Goal: Task Accomplishment & Management: Manage account settings

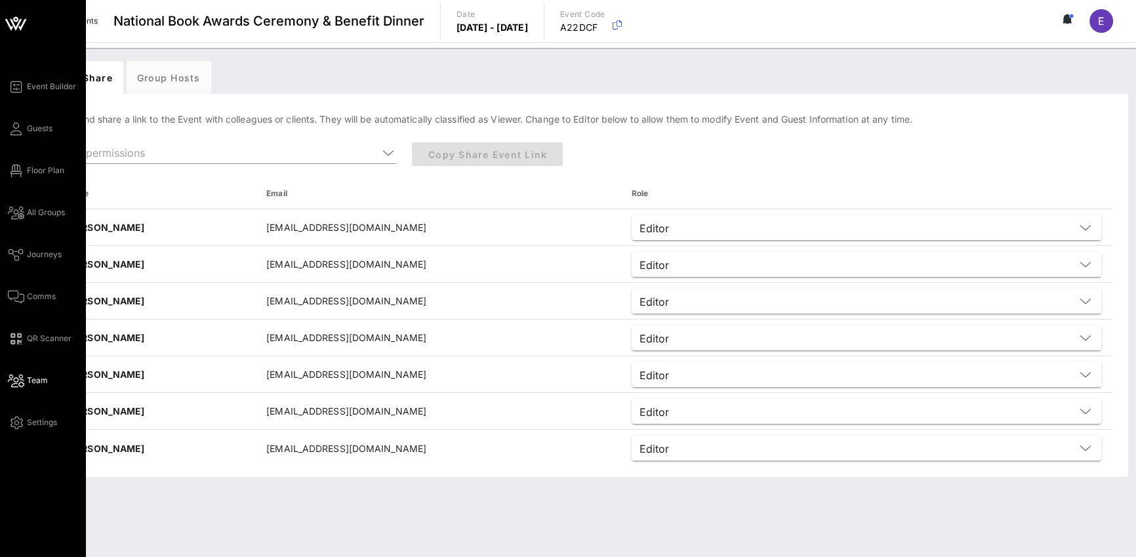
click at [15, 382] on icon at bounding box center [16, 381] width 16 height 2
click at [16, 381] on icon at bounding box center [16, 381] width 16 height 2
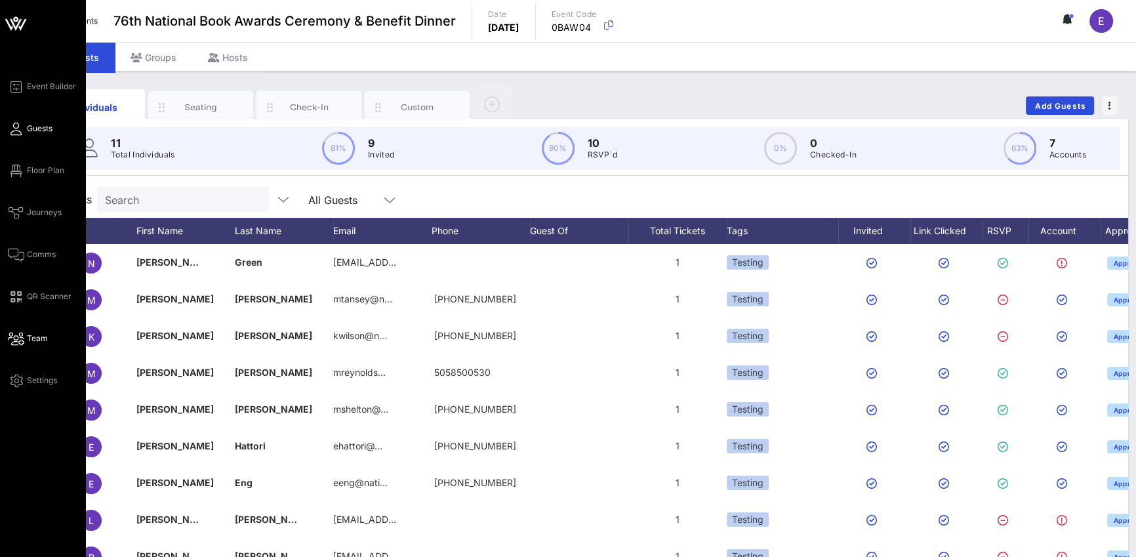
click at [22, 340] on icon at bounding box center [16, 339] width 16 height 2
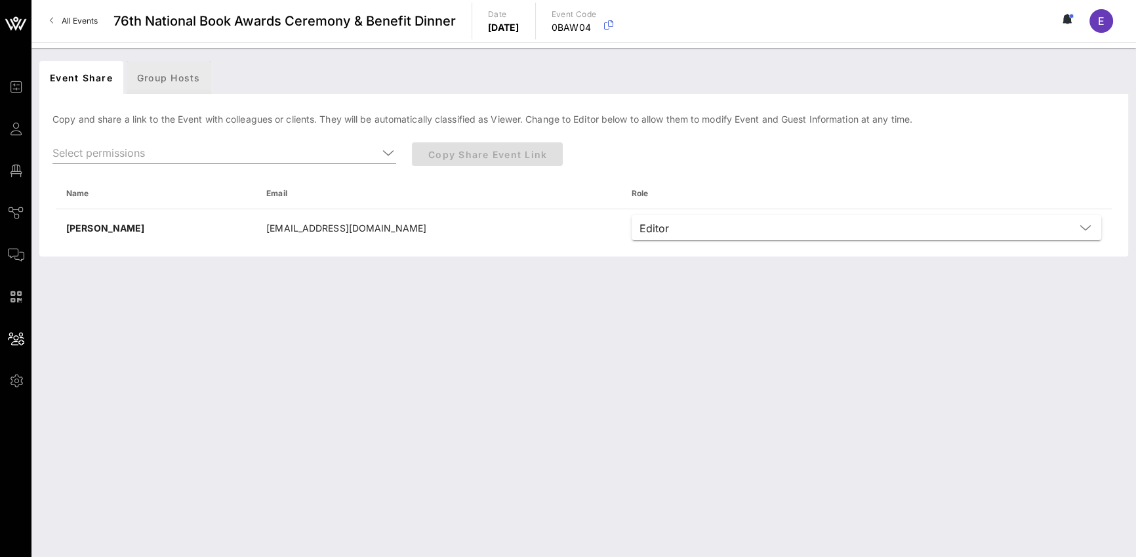
click at [193, 75] on div "Group Hosts" at bounding box center [169, 77] width 85 height 33
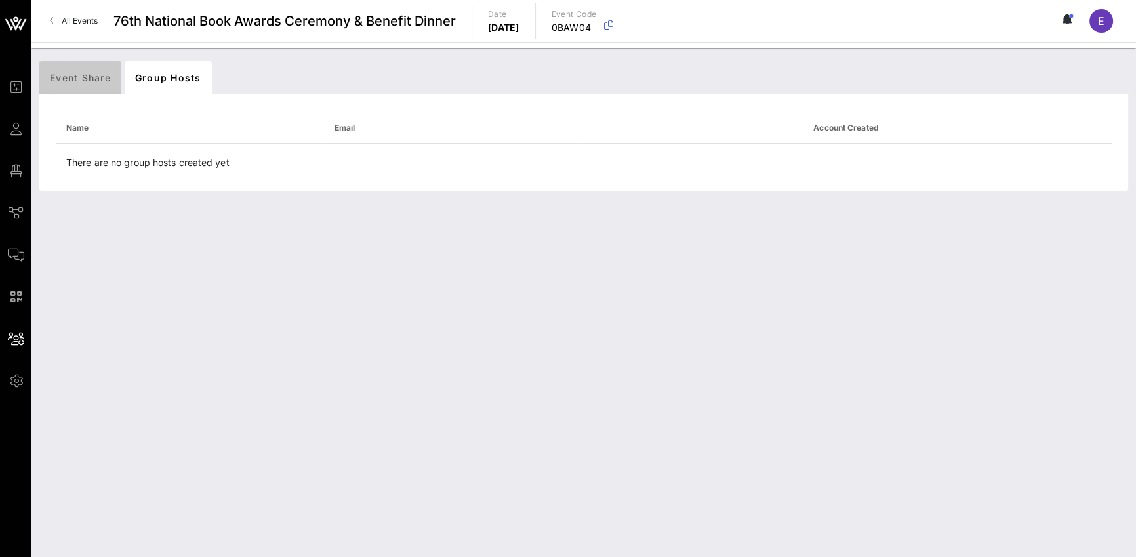
click at [64, 75] on div "Event Share" at bounding box center [80, 77] width 82 height 33
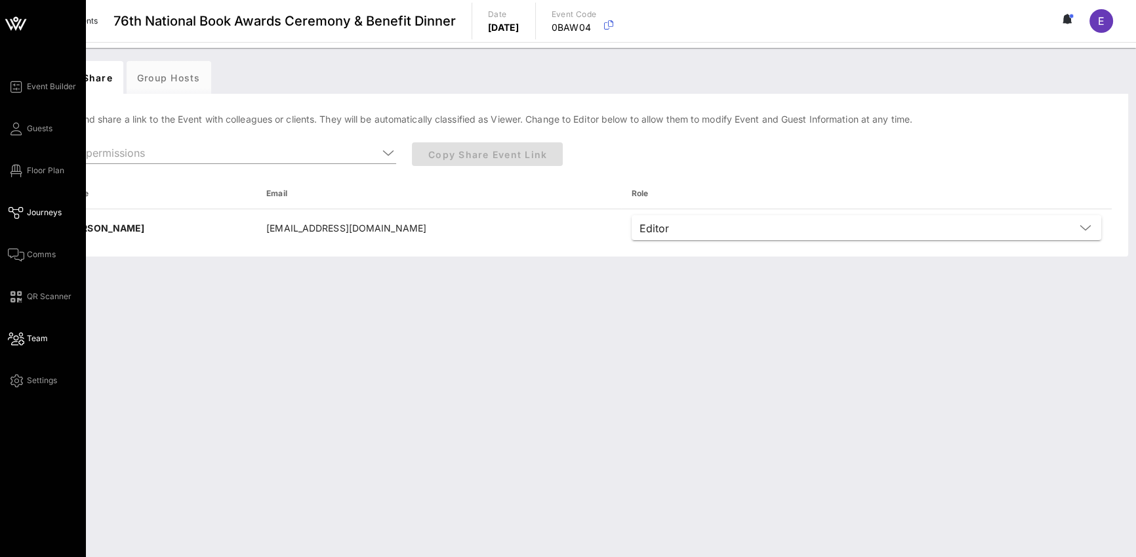
click at [16, 212] on icon at bounding box center [16, 213] width 16 height 2
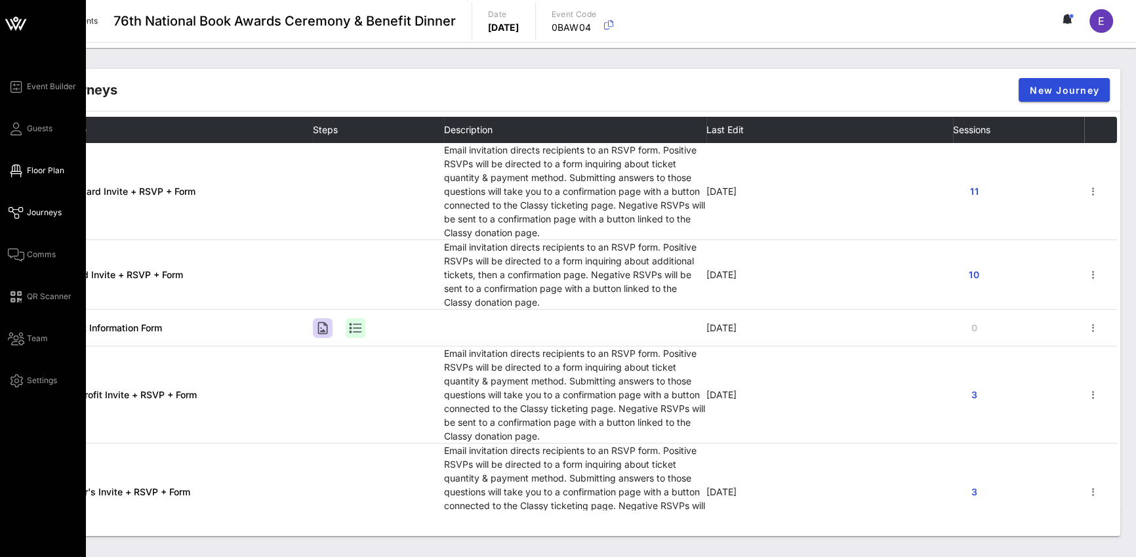
click at [42, 171] on span "Floor Plan" at bounding box center [45, 171] width 37 height 12
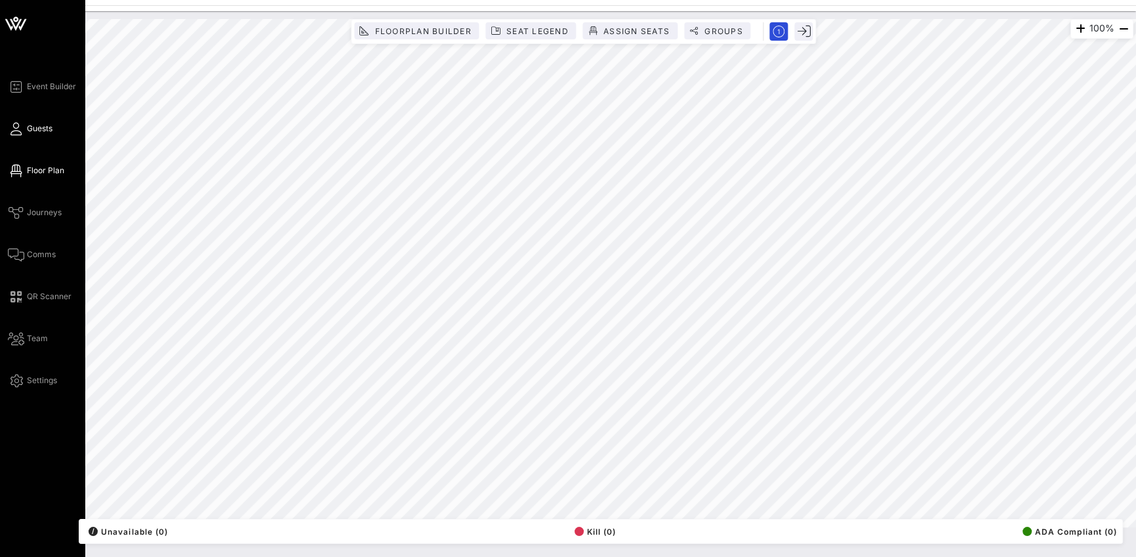
click at [37, 129] on span "Guests" at bounding box center [40, 129] width 26 height 12
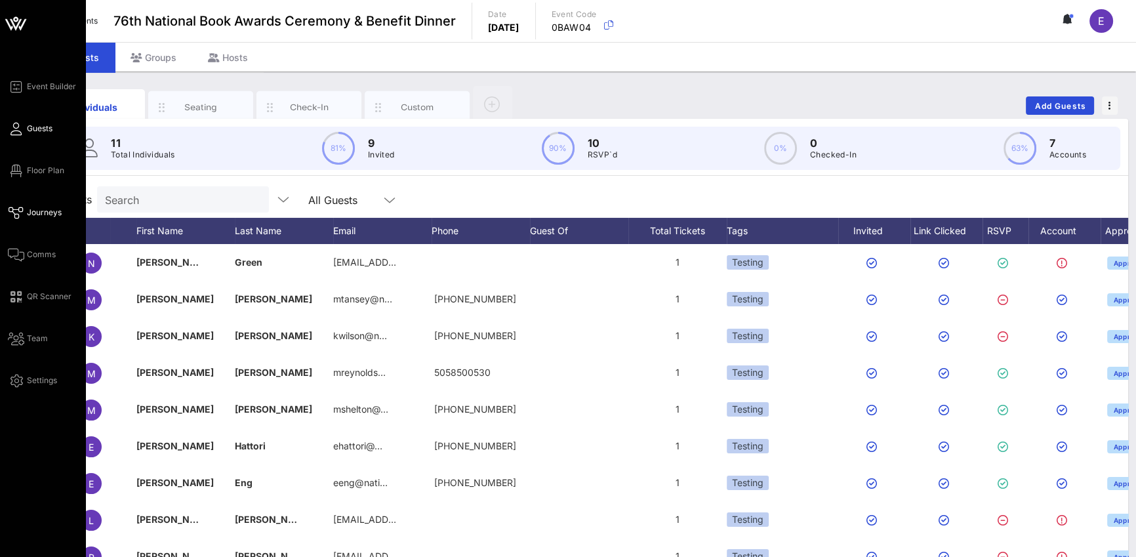
click at [25, 209] on link "Journeys" at bounding box center [35, 213] width 54 height 16
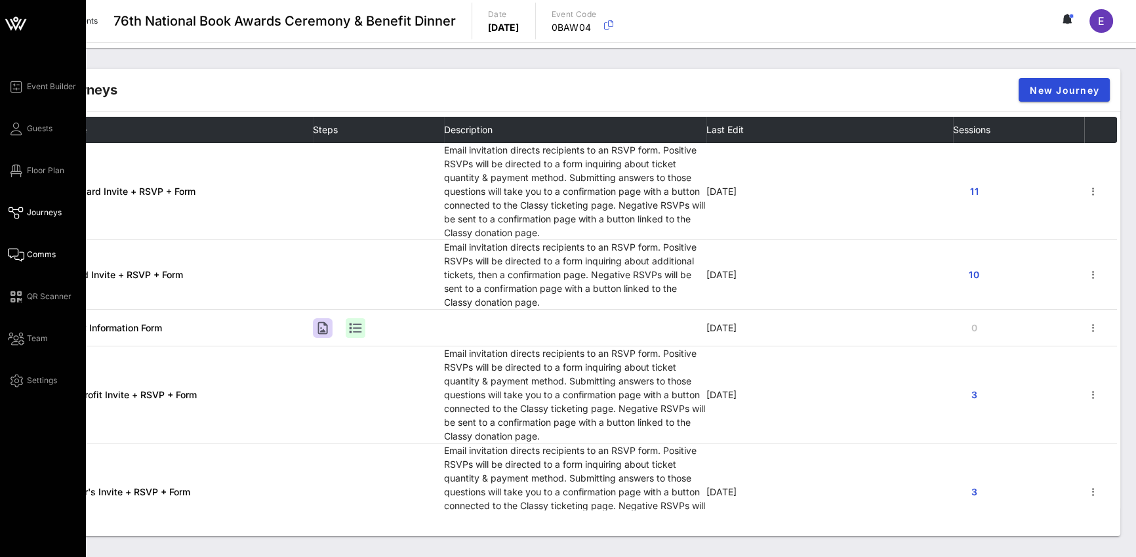
click at [24, 256] on icon at bounding box center [16, 255] width 16 height 2
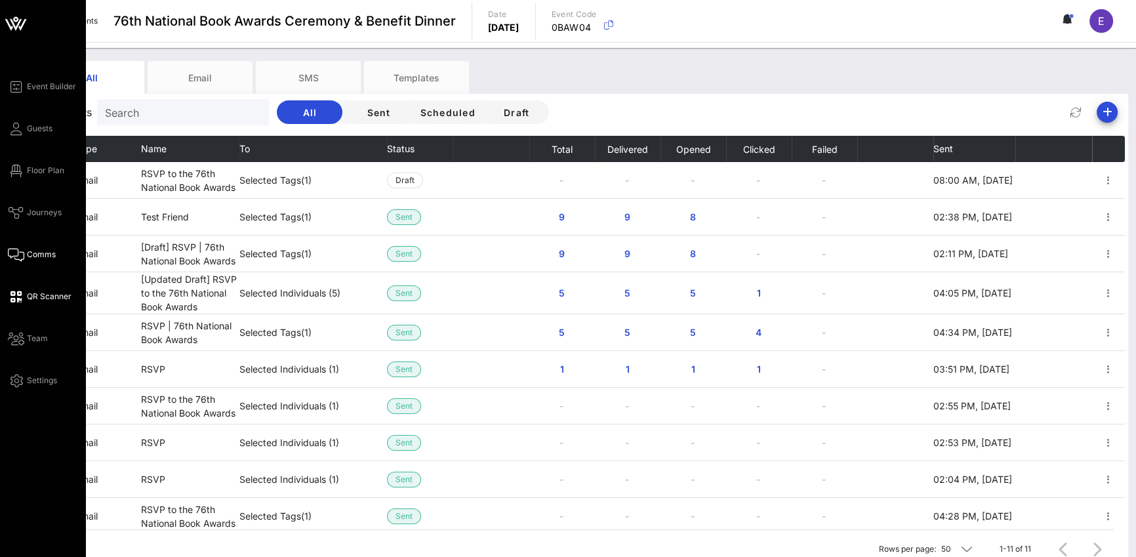
click at [31, 293] on span "QR Scanner" at bounding box center [49, 297] width 45 height 12
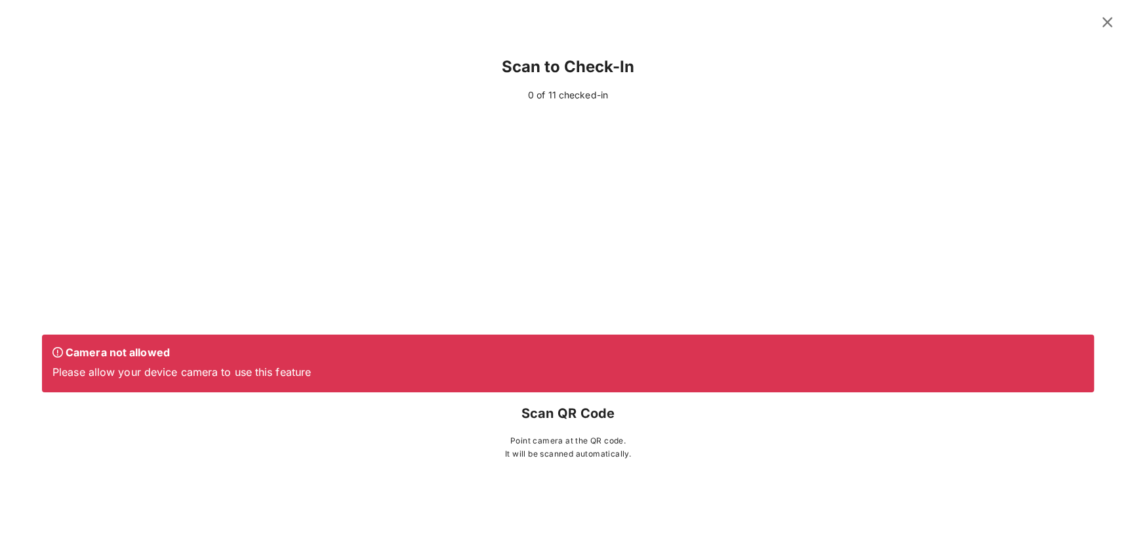
click at [1122, 26] on div at bounding box center [568, 20] width 1136 height 41
click at [1120, 26] on button at bounding box center [1108, 22] width 26 height 24
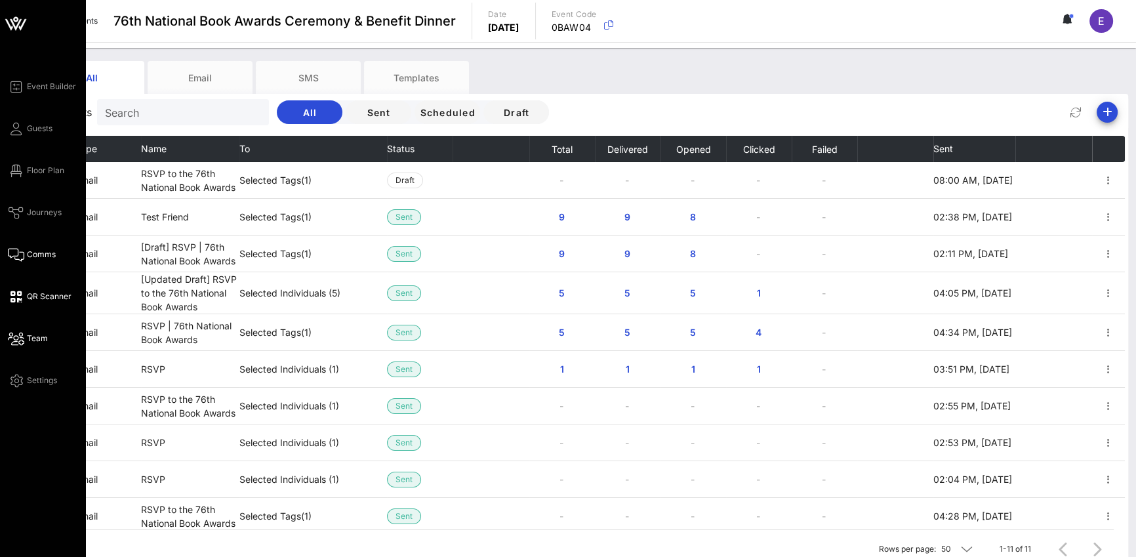
click at [22, 339] on icon at bounding box center [16, 339] width 16 height 2
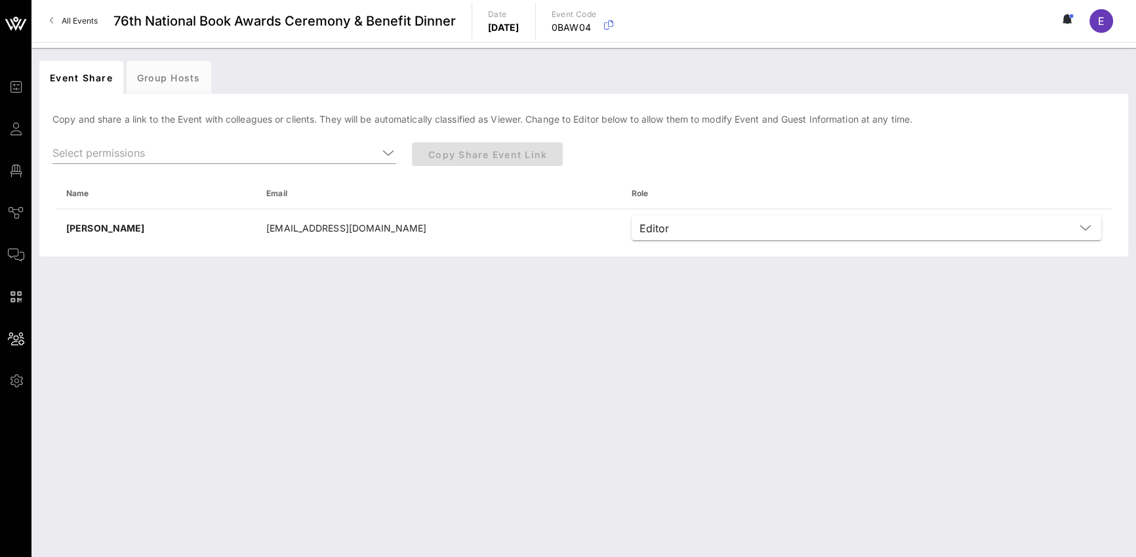
click at [223, 299] on div "Event Share Group Hosts [PERSON_NAME] and share a link to the Event with collea…" at bounding box center [583, 302] width 1105 height 509
click at [243, 148] on input "text" at bounding box center [214, 152] width 325 height 21
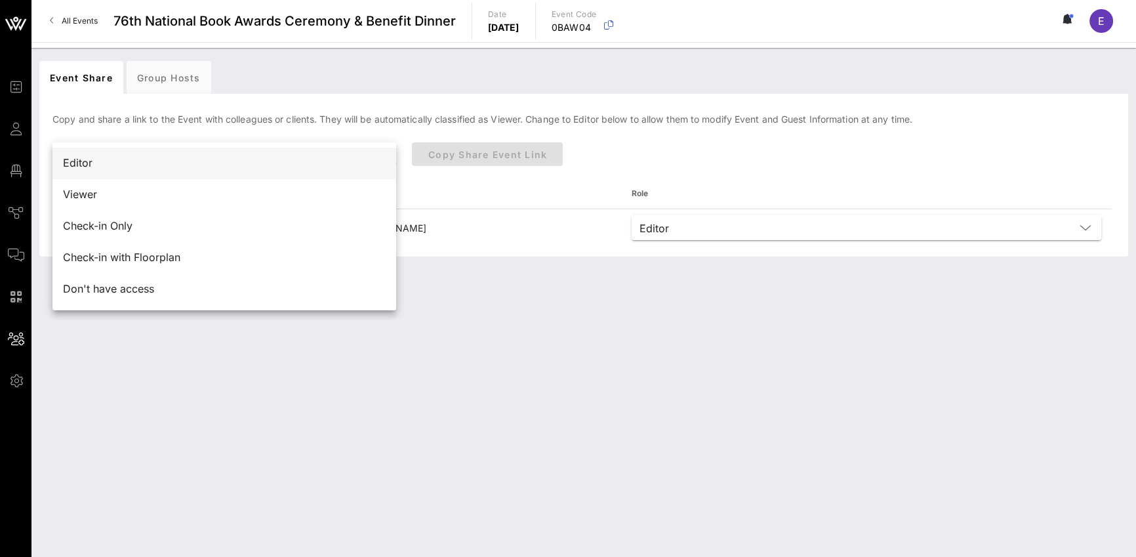
click at [68, 163] on div "Editor" at bounding box center [224, 163] width 323 height 12
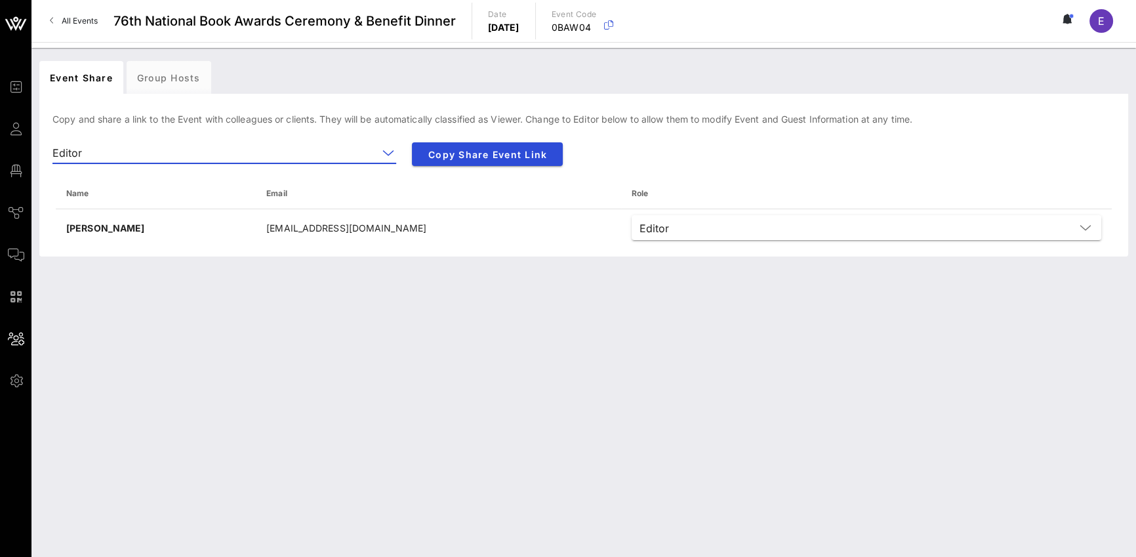
click at [230, 314] on div "Event Share Group Hosts [PERSON_NAME] and share a link to the Event with collea…" at bounding box center [583, 302] width 1105 height 509
click at [205, 296] on div "Event Share Group Hosts [PERSON_NAME] and share a link to the Event with collea…" at bounding box center [583, 302] width 1105 height 509
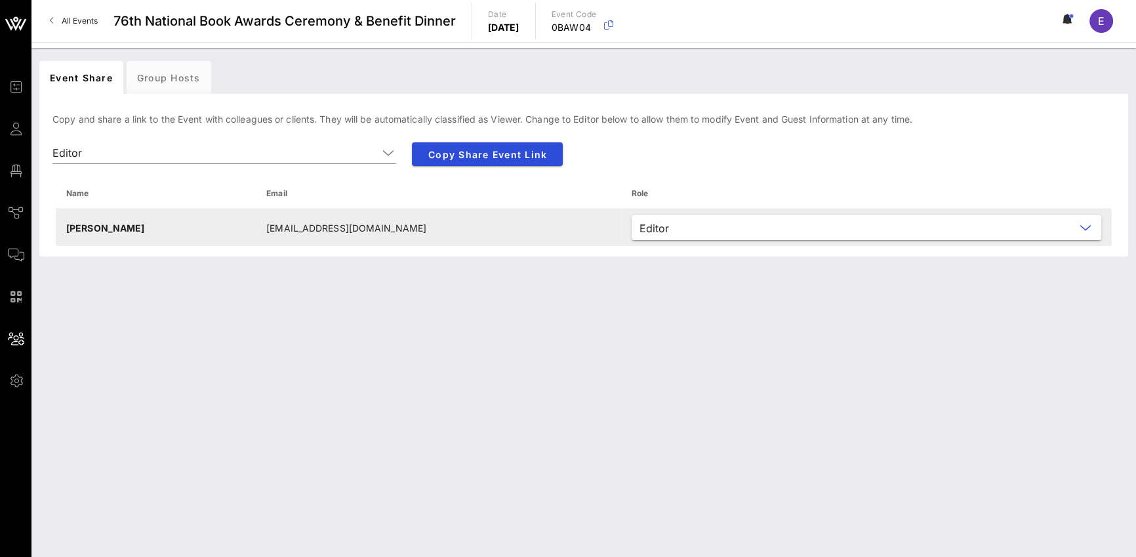
click at [804, 230] on input "text" at bounding box center [875, 227] width 401 height 17
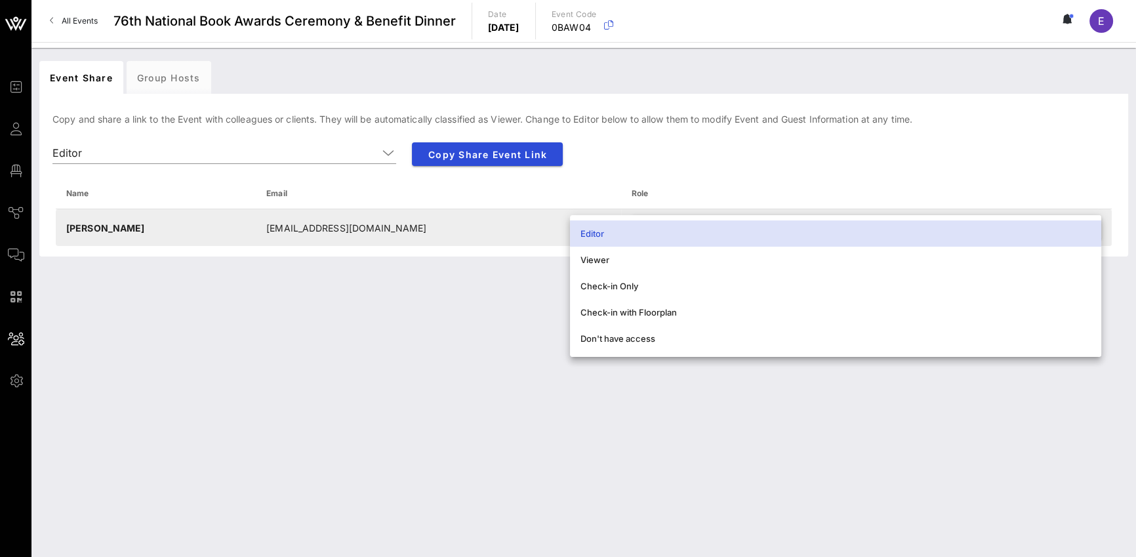
click at [804, 230] on div "Editor" at bounding box center [836, 233] width 510 height 10
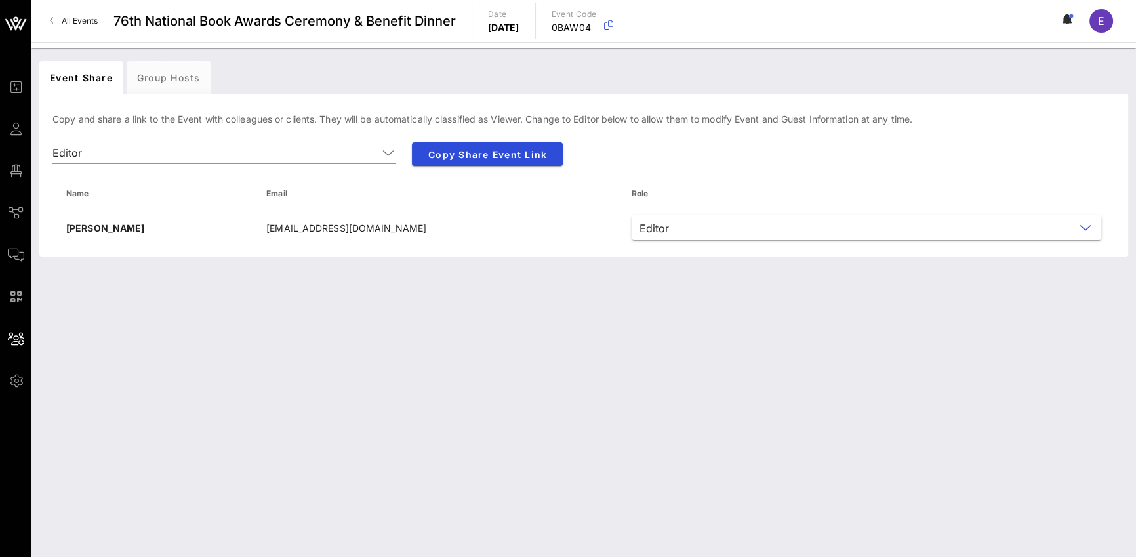
click at [276, 333] on div "Event Share Group Hosts [PERSON_NAME] and share a link to the Event with collea…" at bounding box center [583, 302] width 1105 height 509
click at [460, 161] on button "Copy Share Event Link" at bounding box center [487, 154] width 151 height 24
click at [187, 77] on div "Group Hosts" at bounding box center [169, 77] width 85 height 33
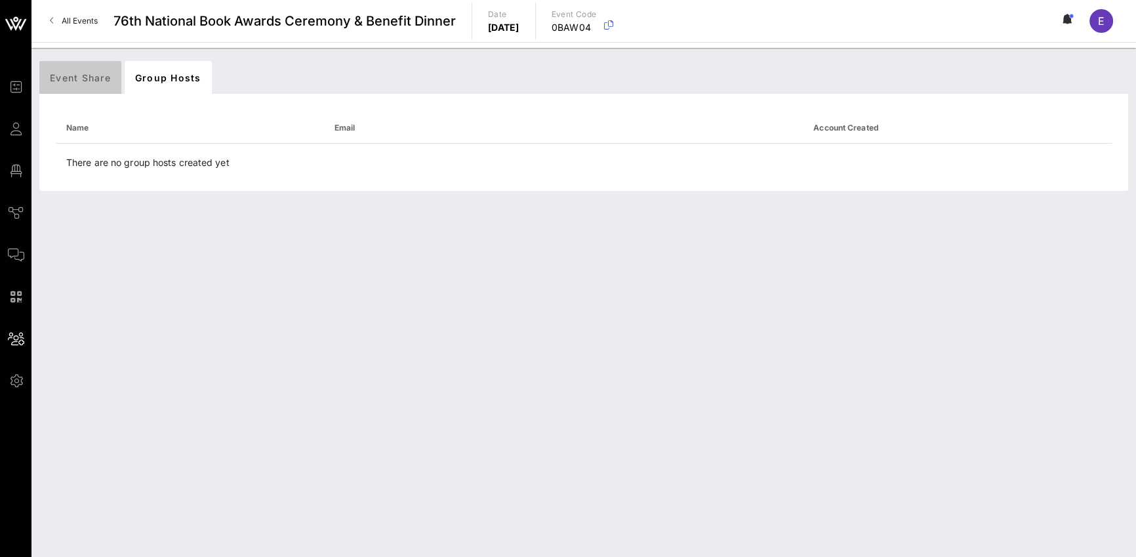
click at [67, 77] on div "Event Share" at bounding box center [80, 77] width 82 height 33
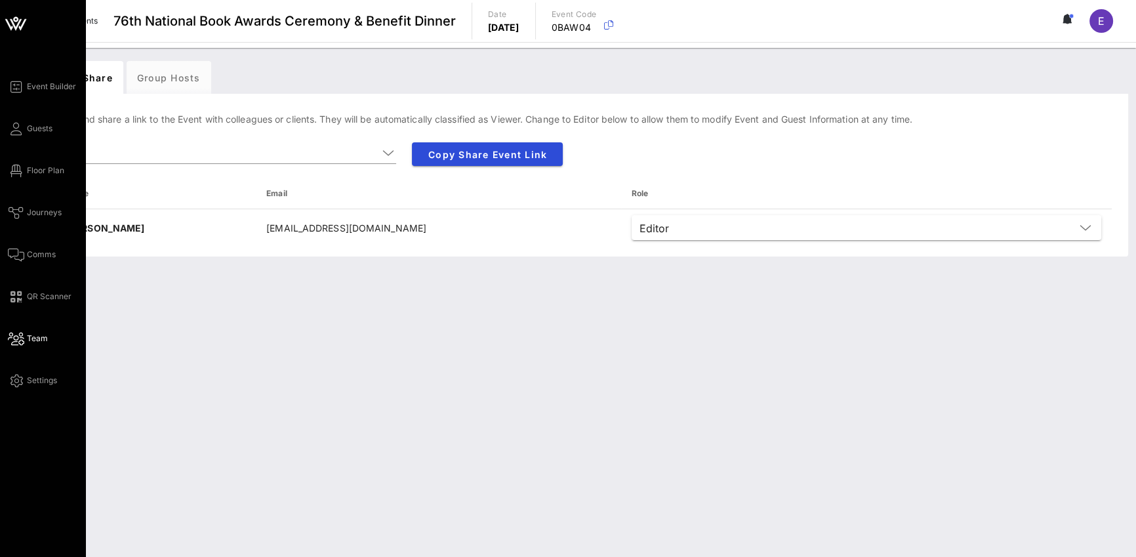
click at [31, 337] on span "Team" at bounding box center [37, 339] width 21 height 12
click at [30, 338] on span "Team" at bounding box center [37, 339] width 21 height 12
click at [43, 378] on span "Settings" at bounding box center [42, 381] width 30 height 12
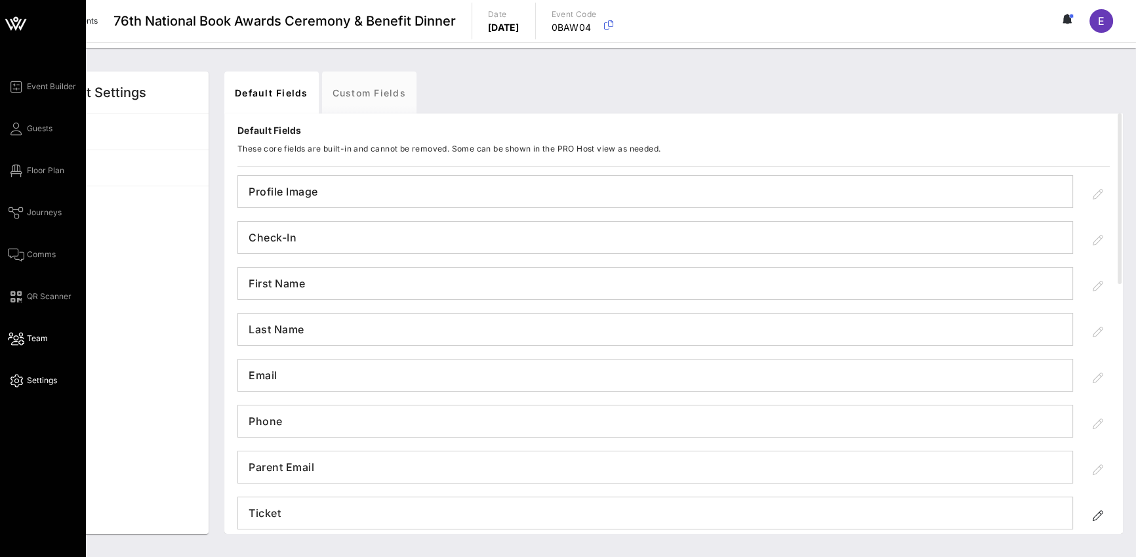
click at [20, 338] on icon at bounding box center [16, 339] width 16 height 2
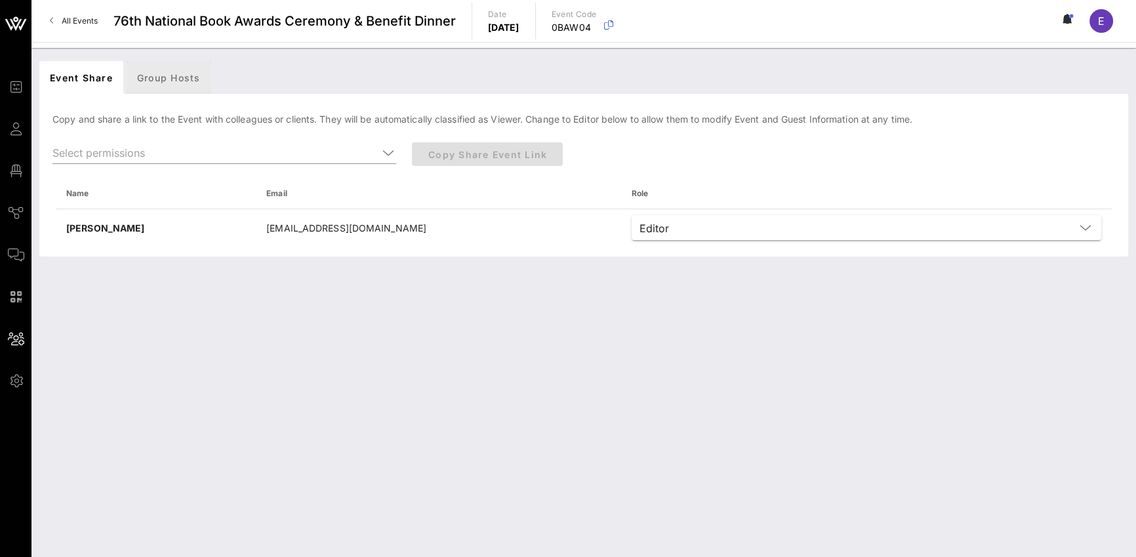
click at [171, 68] on div "Group Hosts" at bounding box center [169, 77] width 85 height 33
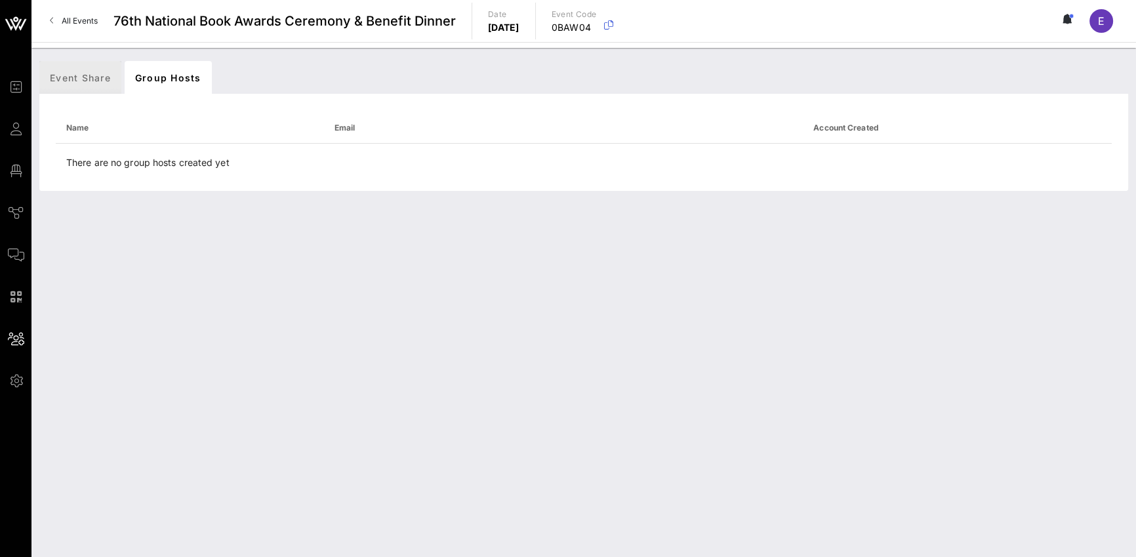
click at [93, 71] on div "Event Share" at bounding box center [80, 77] width 82 height 33
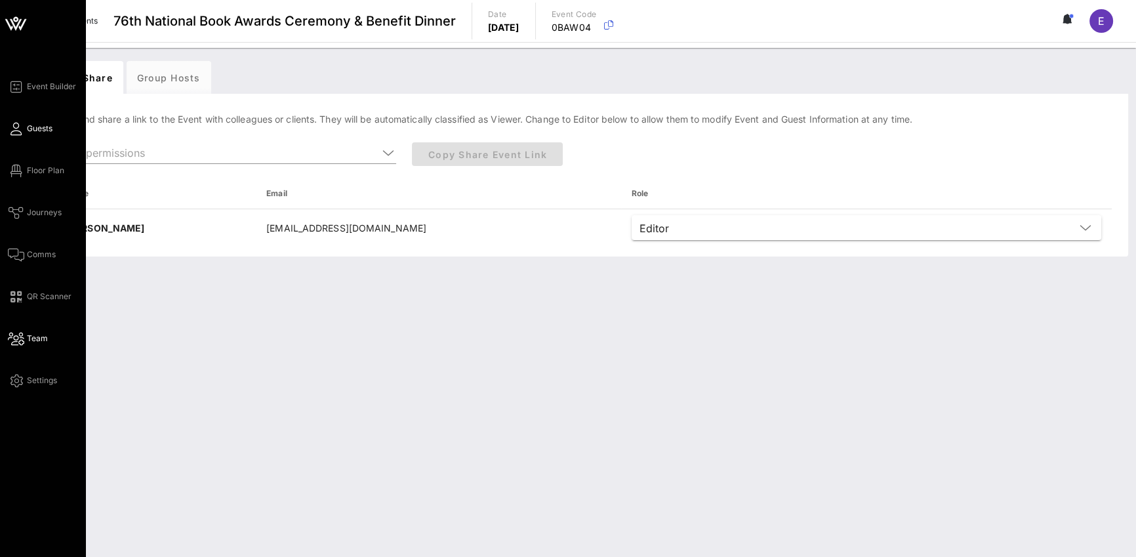
click at [16, 130] on icon at bounding box center [16, 129] width 16 height 2
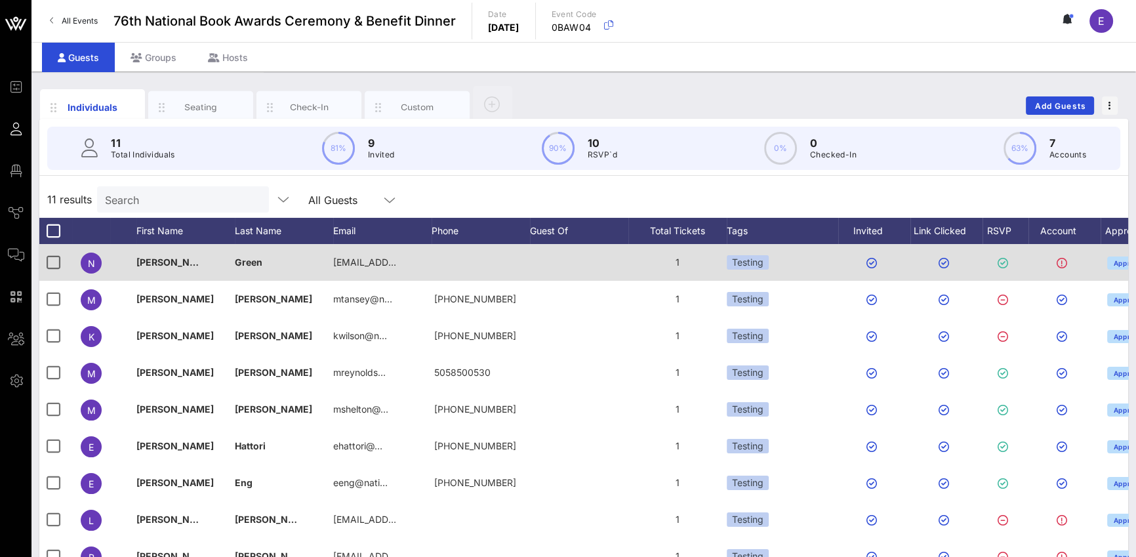
click at [156, 266] on span "[PERSON_NAME]" at bounding box center [174, 262] width 77 height 11
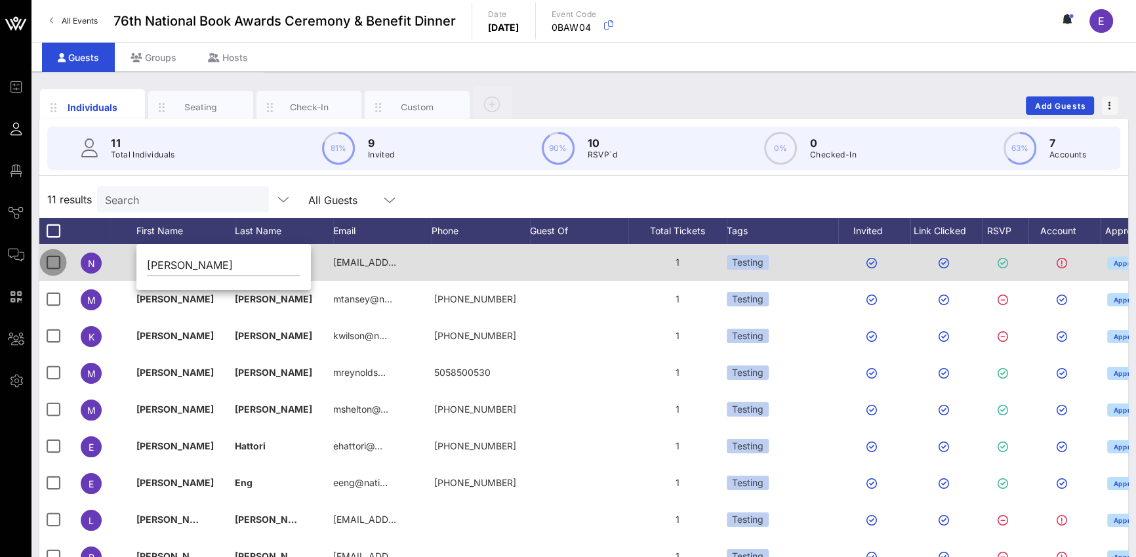
click at [46, 262] on div at bounding box center [53, 262] width 22 height 22
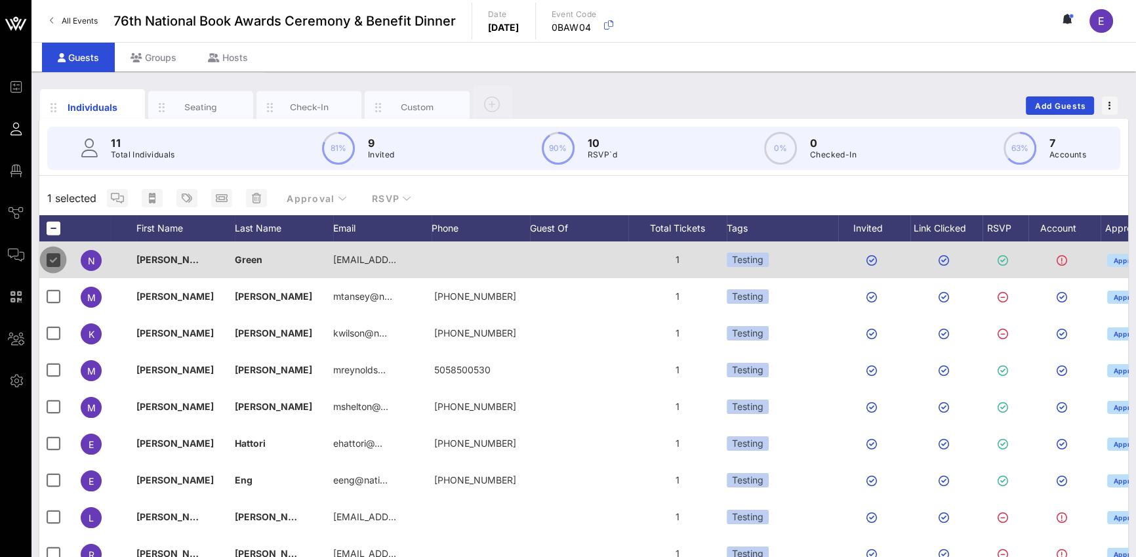
click at [49, 257] on div at bounding box center [53, 260] width 22 height 22
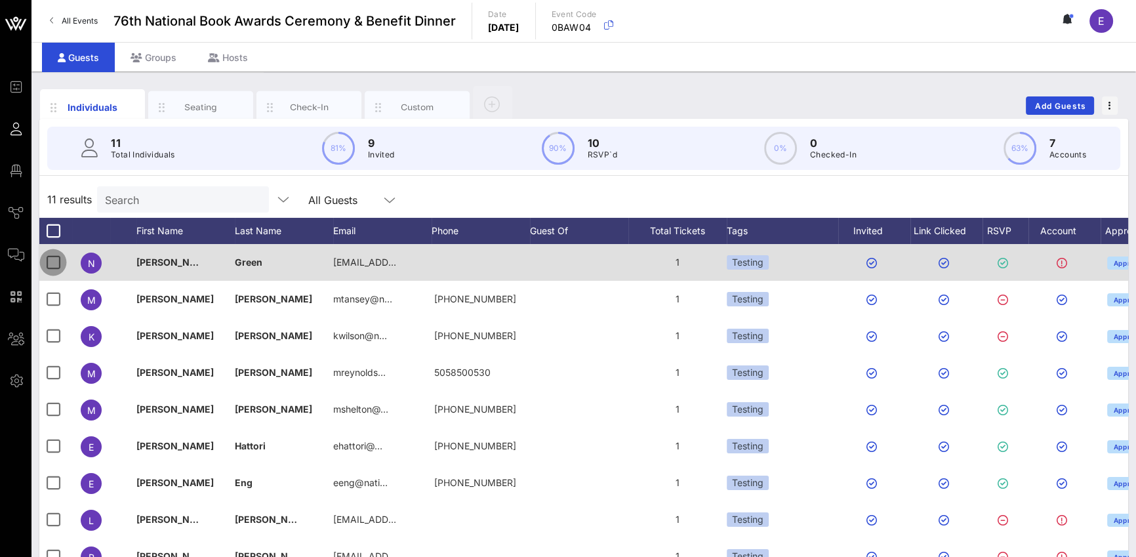
click at [49, 257] on div at bounding box center [53, 262] width 22 height 22
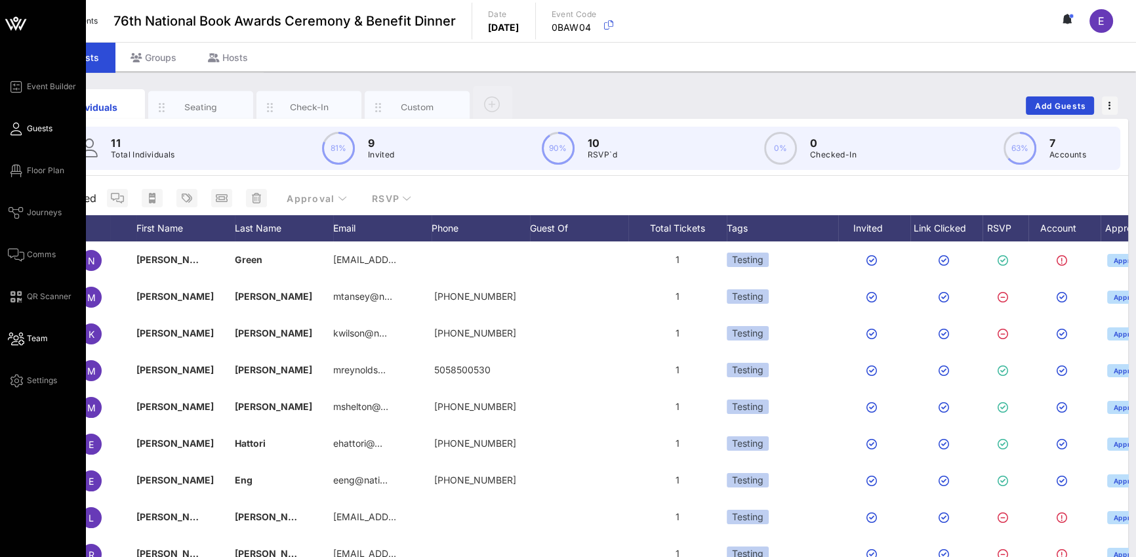
click at [11, 340] on icon at bounding box center [16, 339] width 16 height 2
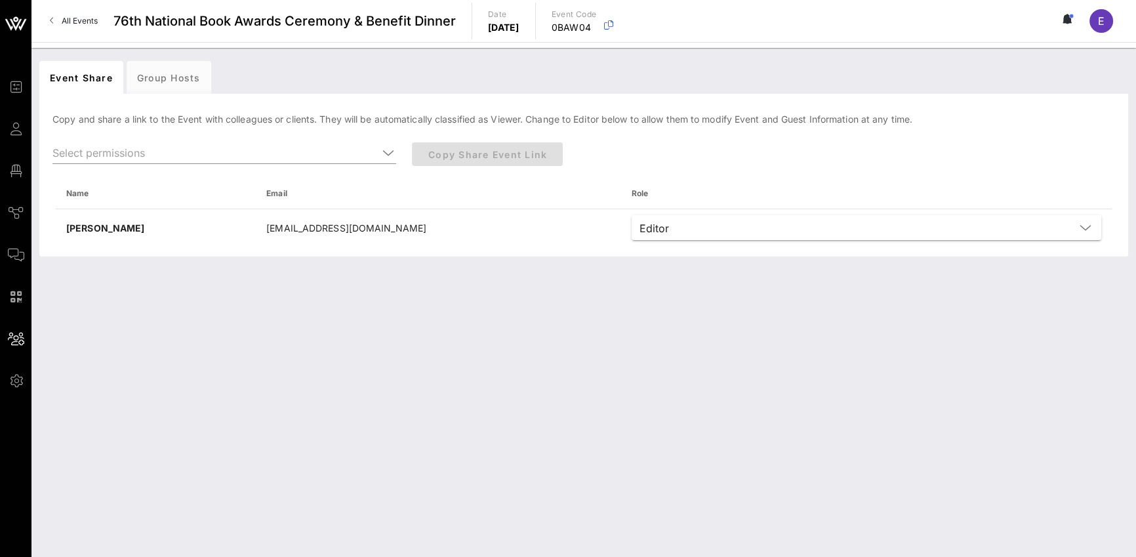
click at [194, 325] on div "Event Share Group Hosts [PERSON_NAME] and share a link to the Event with collea…" at bounding box center [583, 302] width 1105 height 509
click at [255, 155] on input "text" at bounding box center [214, 152] width 325 height 21
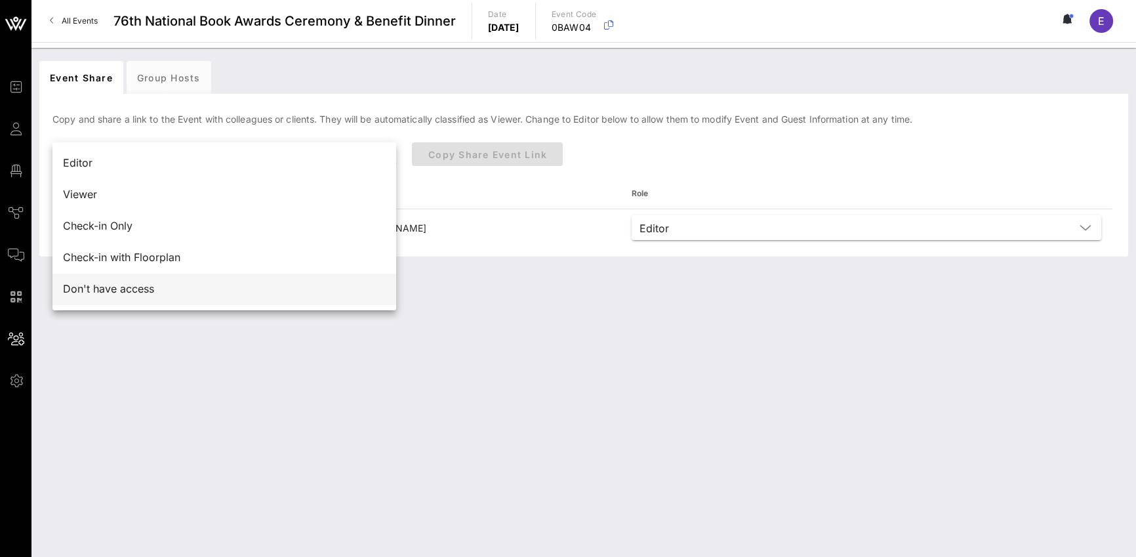
click at [231, 293] on div "Don't have access" at bounding box center [224, 289] width 323 height 12
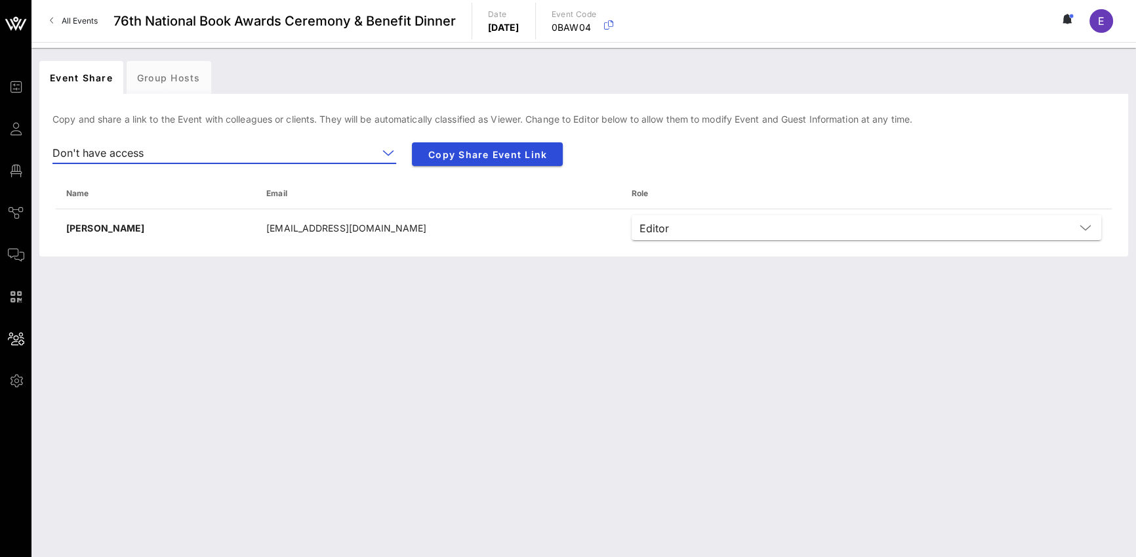
click at [306, 156] on input "text" at bounding box center [263, 152] width 229 height 21
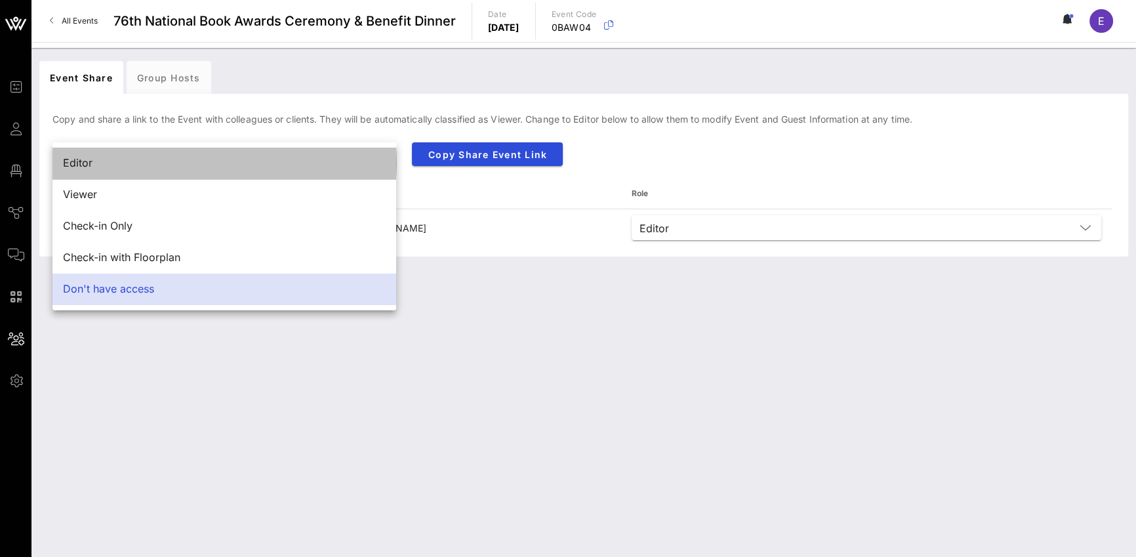
click at [249, 171] on div "Editor" at bounding box center [224, 163] width 323 height 28
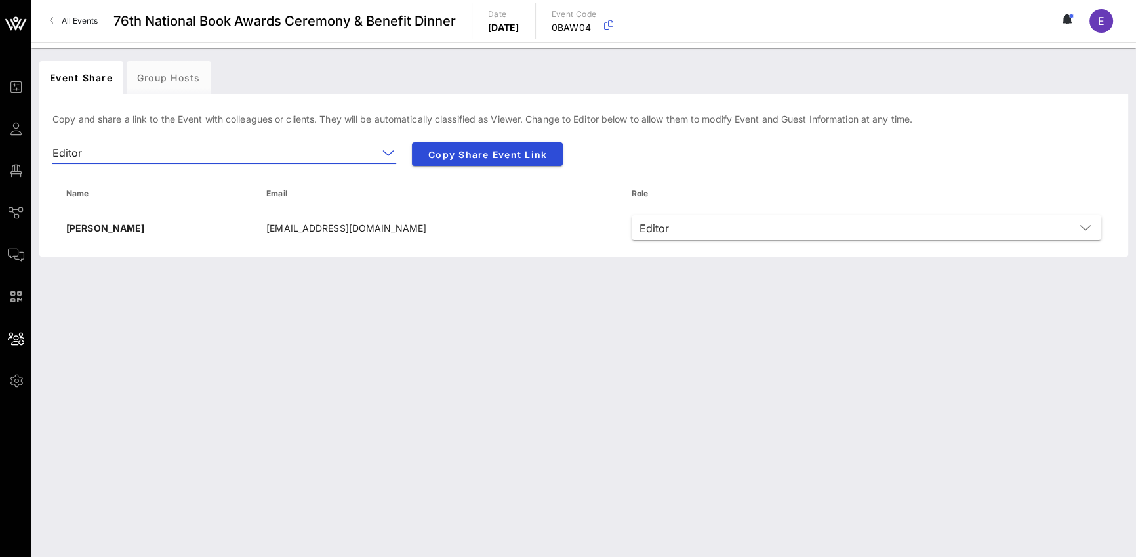
click at [264, 343] on div "Event Share Group Hosts [PERSON_NAME] and share a link to the Event with collea…" at bounding box center [583, 302] width 1105 height 509
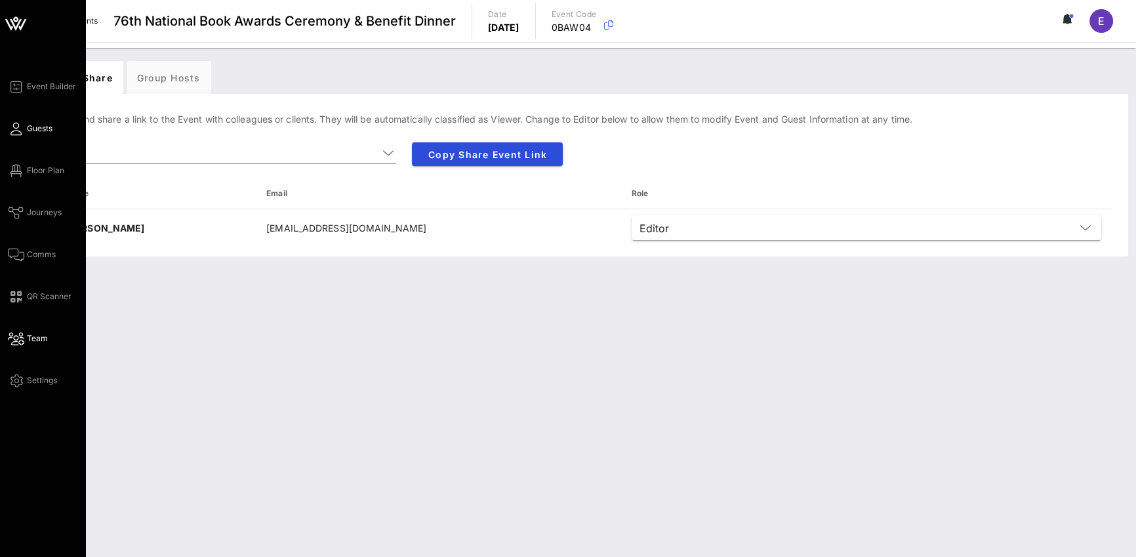
click at [20, 129] on icon at bounding box center [16, 129] width 16 height 2
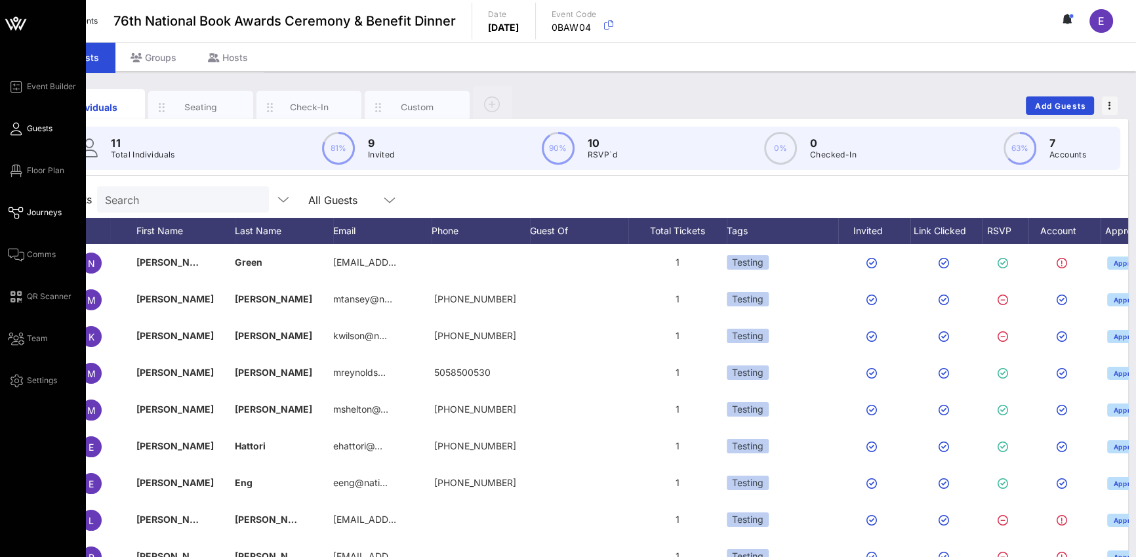
click at [16, 214] on icon at bounding box center [16, 213] width 16 height 2
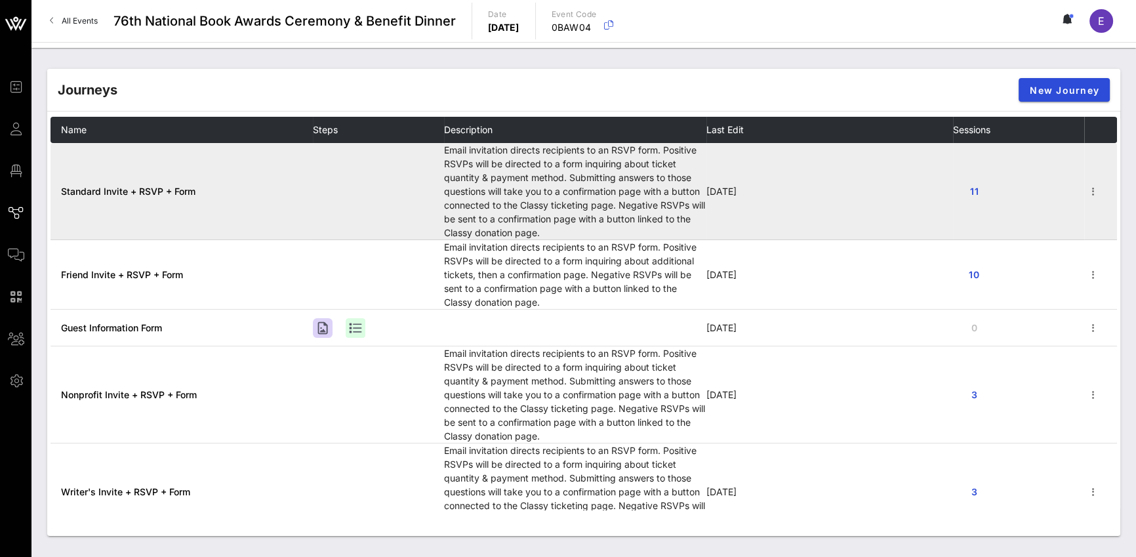
click at [287, 233] on td "Standard Invite + RSVP + Form" at bounding box center [182, 191] width 262 height 97
click at [1089, 193] on icon "button" at bounding box center [1094, 192] width 16 height 16
click at [596, 158] on td "Email invitation directs recipients to an RSVP form. Positive RSVPs will be dir…" at bounding box center [575, 191] width 262 height 97
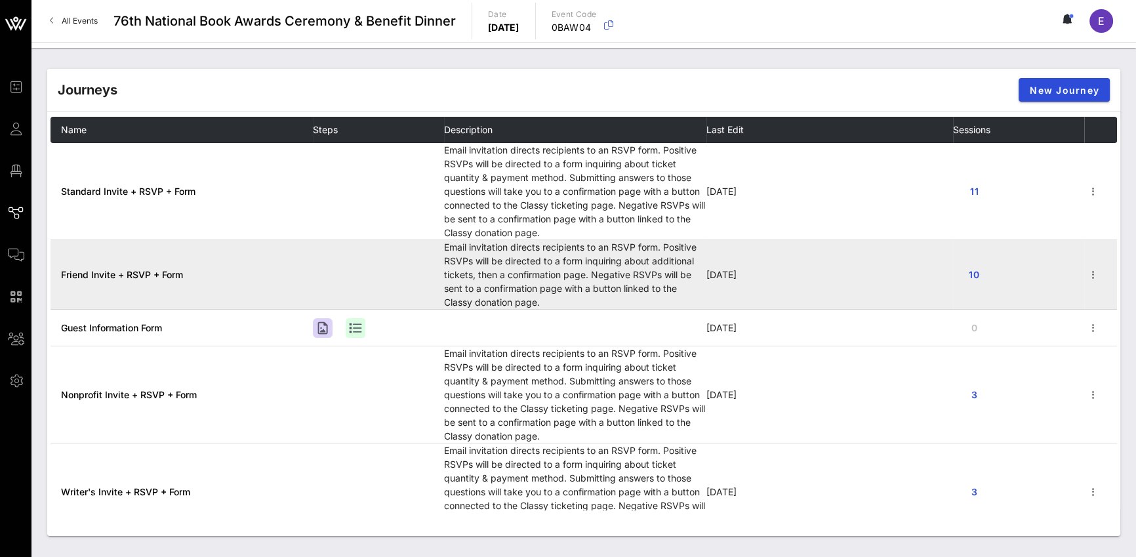
click at [306, 280] on td "Friend Invite + RSVP + Form" at bounding box center [182, 275] width 262 height 70
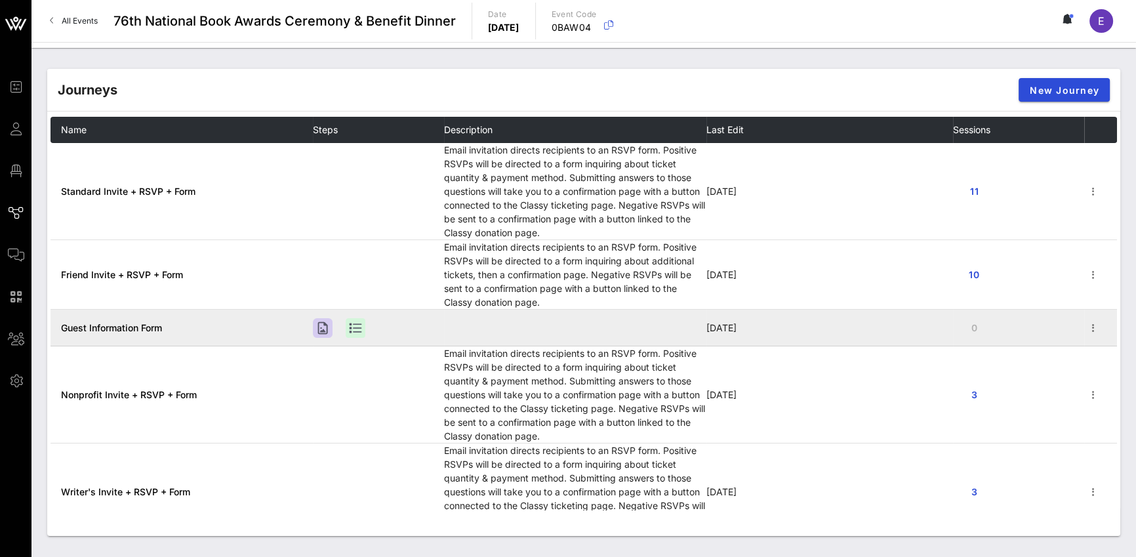
click at [147, 324] on span "Guest Information Form" at bounding box center [111, 327] width 101 height 11
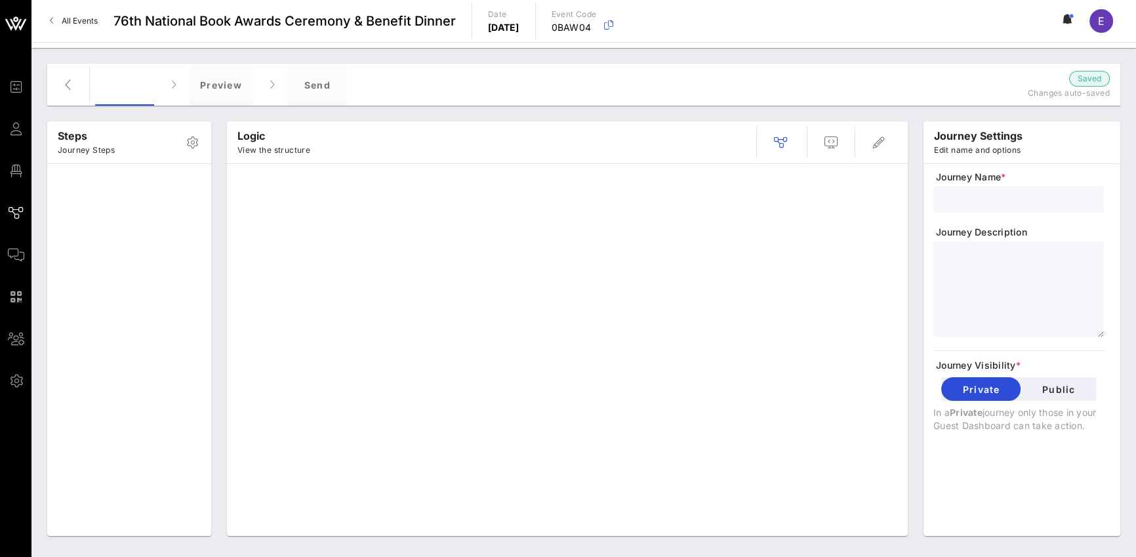
type input "Guest Information Form"
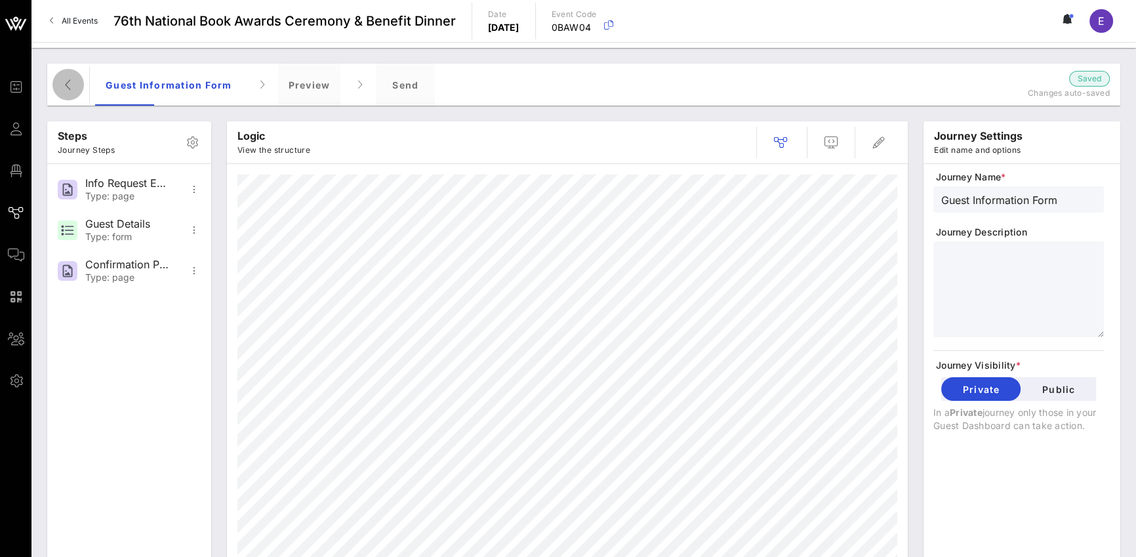
click at [74, 89] on icon "button" at bounding box center [68, 85] width 16 height 16
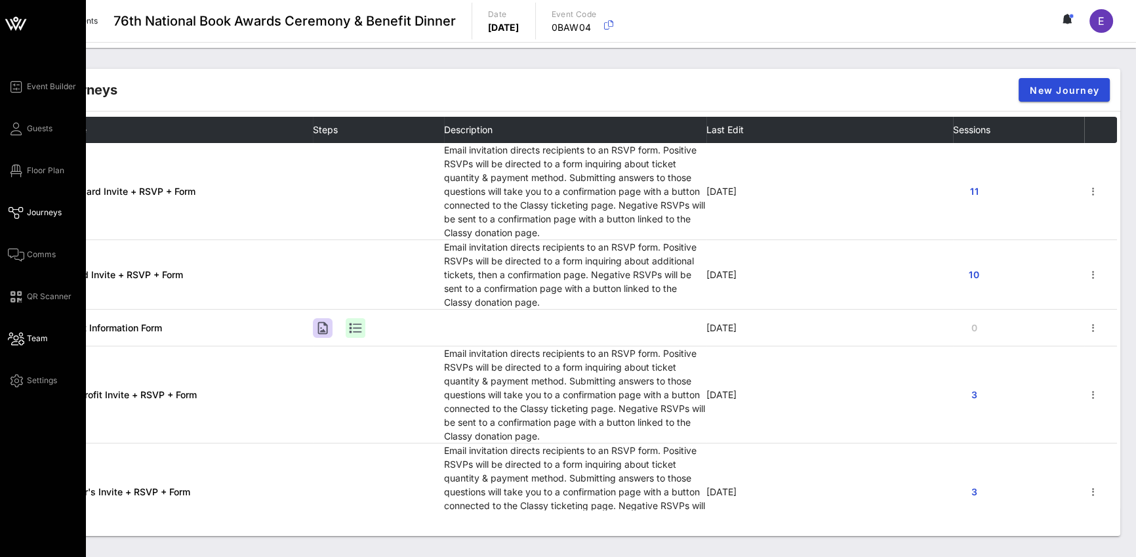
click at [33, 343] on span "Team" at bounding box center [37, 339] width 21 height 12
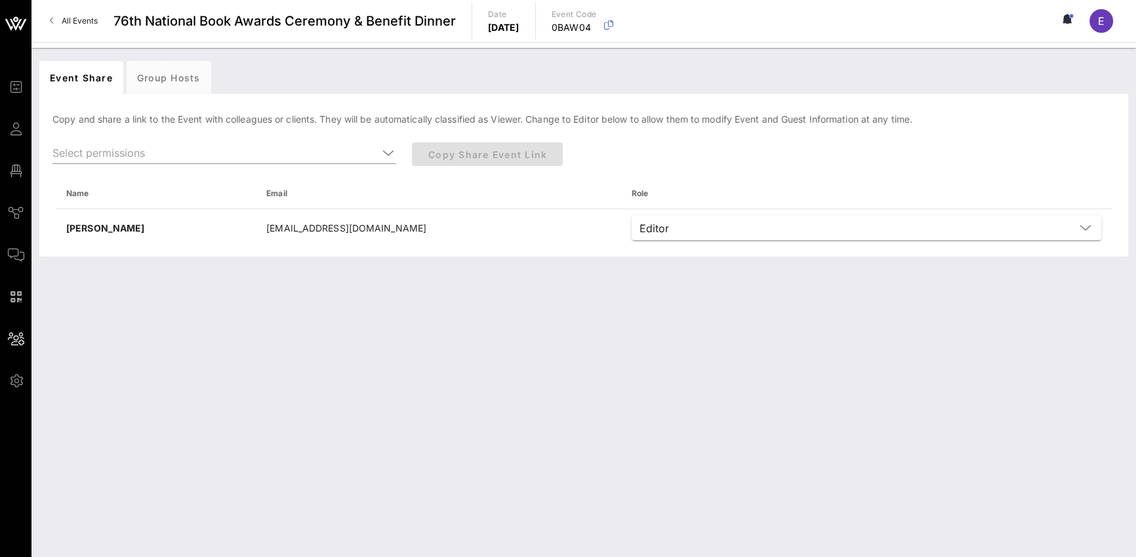
click at [264, 335] on div "Event Share Group Hosts [PERSON_NAME] and share a link to the Event with collea…" at bounding box center [583, 302] width 1105 height 509
click at [384, 152] on icon at bounding box center [389, 153] width 12 height 16
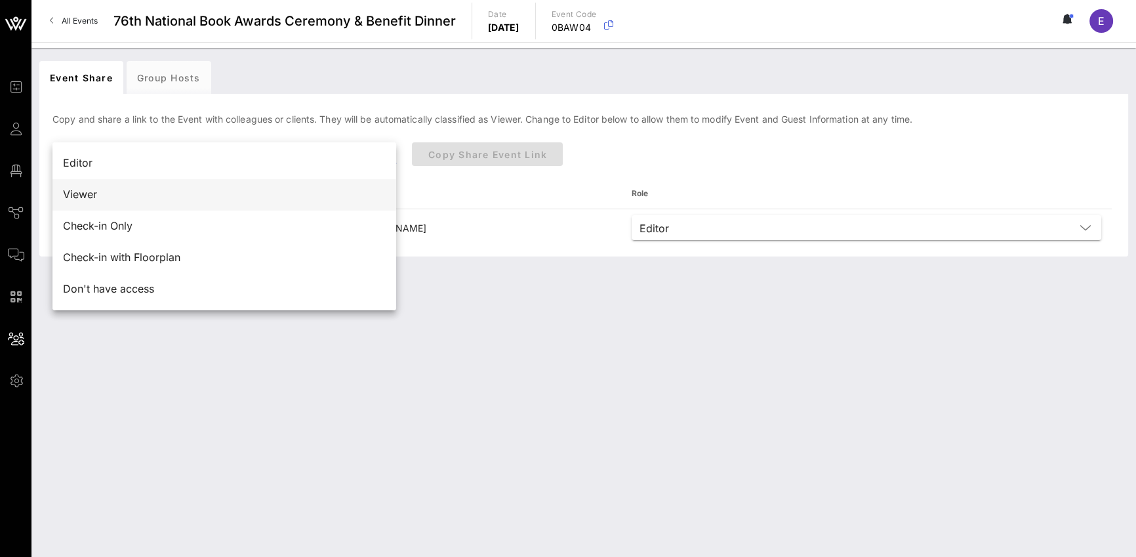
click at [162, 194] on div "Viewer" at bounding box center [224, 194] width 323 height 12
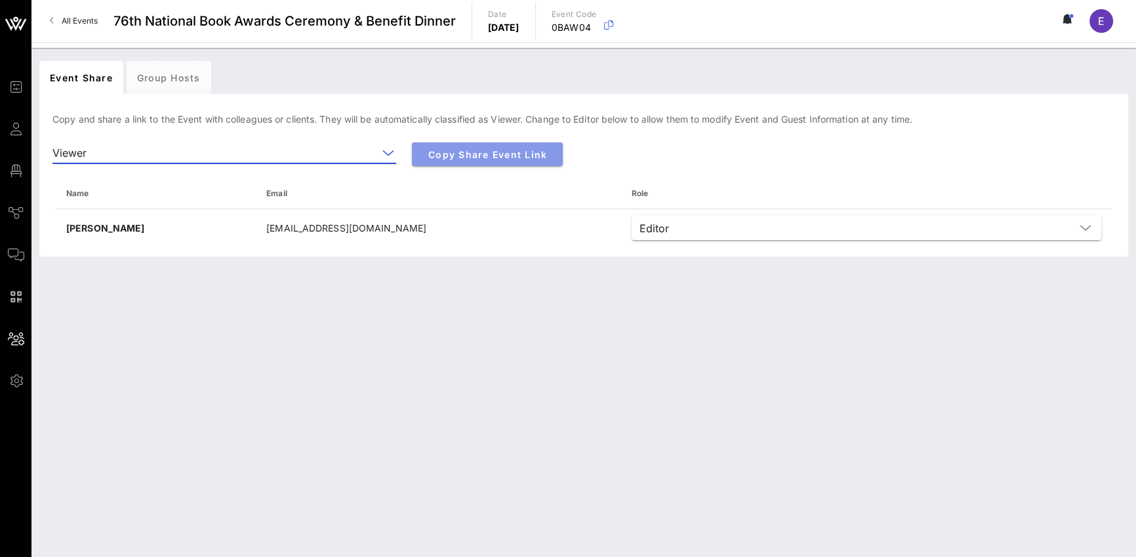
click at [457, 153] on span "Copy Share Event Link" at bounding box center [488, 154] width 130 height 11
click at [429, 155] on span "Copy Share Event Link" at bounding box center [488, 154] width 130 height 11
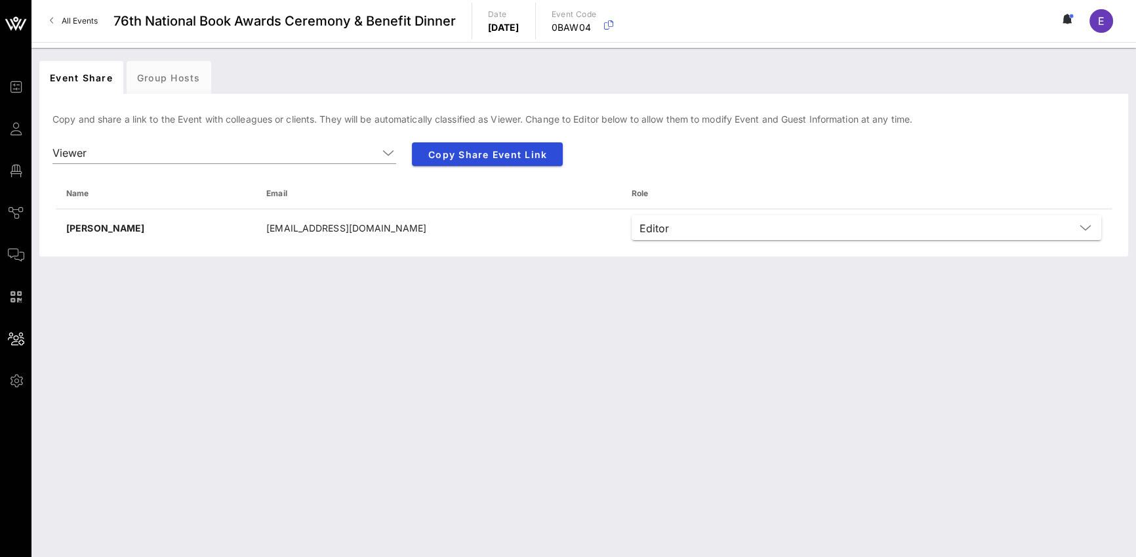
click at [543, 287] on div "Event Share Group Hosts [PERSON_NAME] and share a link to the Event with collea…" at bounding box center [583, 302] width 1105 height 509
click at [578, 287] on div "Event Share Group Hosts [PERSON_NAME] and share a link to the Event with collea…" at bounding box center [583, 302] width 1105 height 509
